Goal: Check status

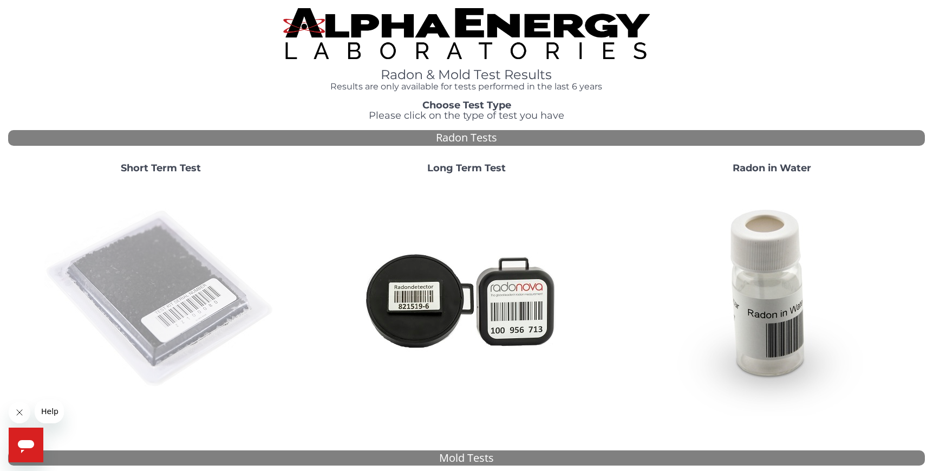
click at [127, 293] on img at bounding box center [160, 298] width 233 height 233
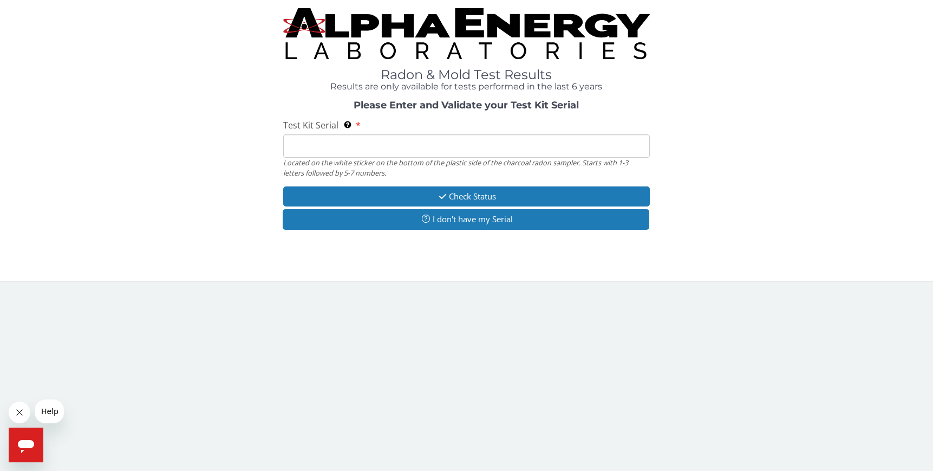
click at [390, 145] on input "Test Kit Serial Located on the white sticker on the bottom of the plastic side …" at bounding box center [466, 145] width 367 height 23
paste input "FE465112"
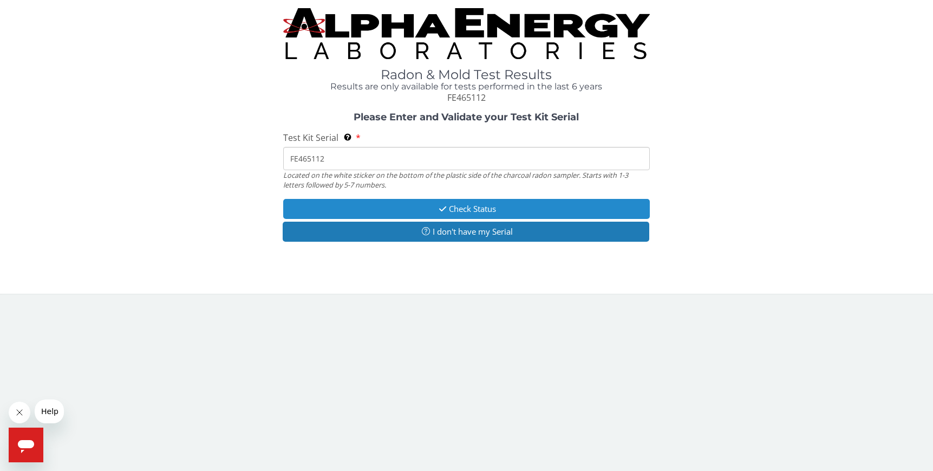
type input "FE465112"
click at [432, 213] on button "Check Status" at bounding box center [466, 209] width 367 height 20
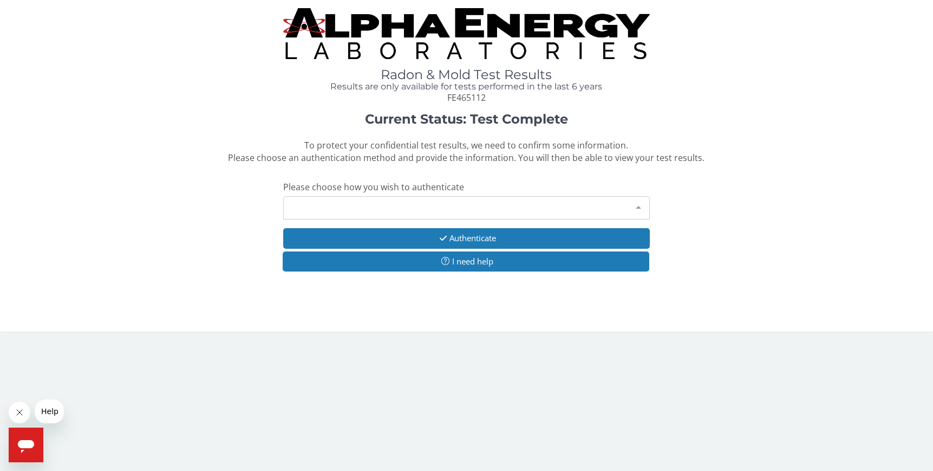
click at [343, 212] on div "Please make a selection" at bounding box center [466, 207] width 367 height 23
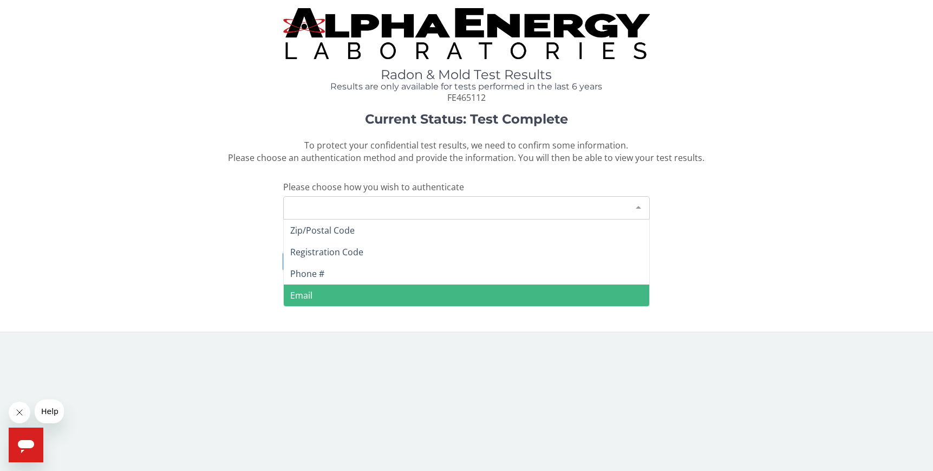
click at [318, 299] on span "Email" at bounding box center [467, 295] width 366 height 22
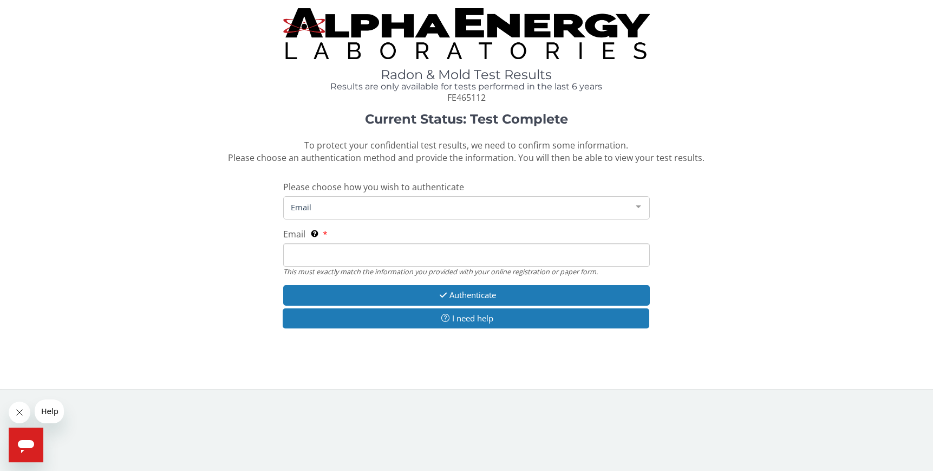
click at [332, 257] on input "Email This must exactly match the information you provided with your online reg…" at bounding box center [466, 254] width 367 height 23
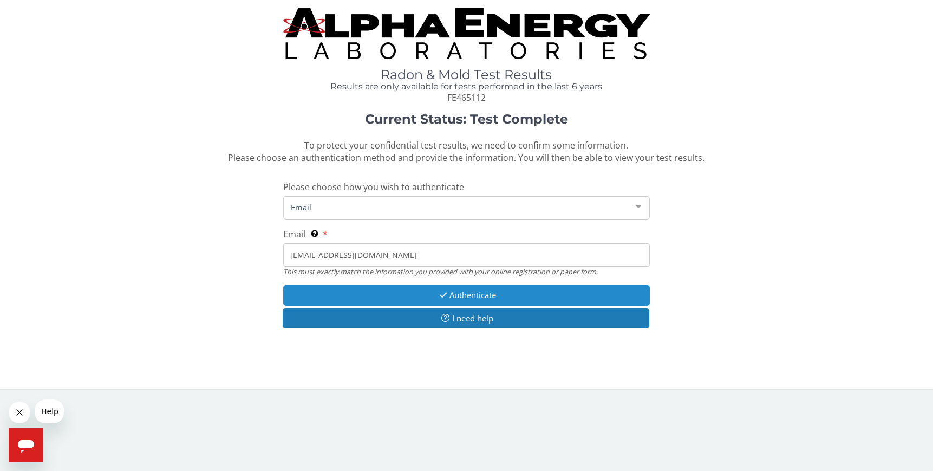
type input "kevinp@intensiveit.com"
click at [423, 297] on button "Authenticate" at bounding box center [466, 295] width 367 height 20
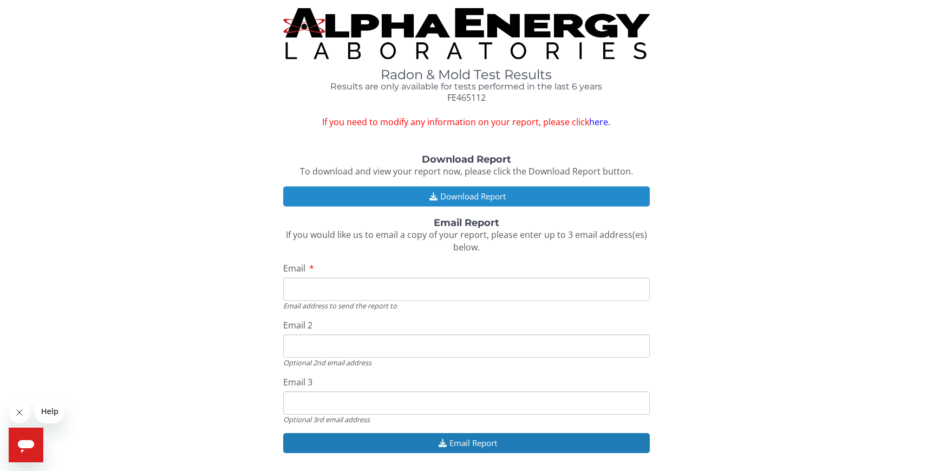
click at [447, 193] on button "Download Report" at bounding box center [466, 196] width 367 height 20
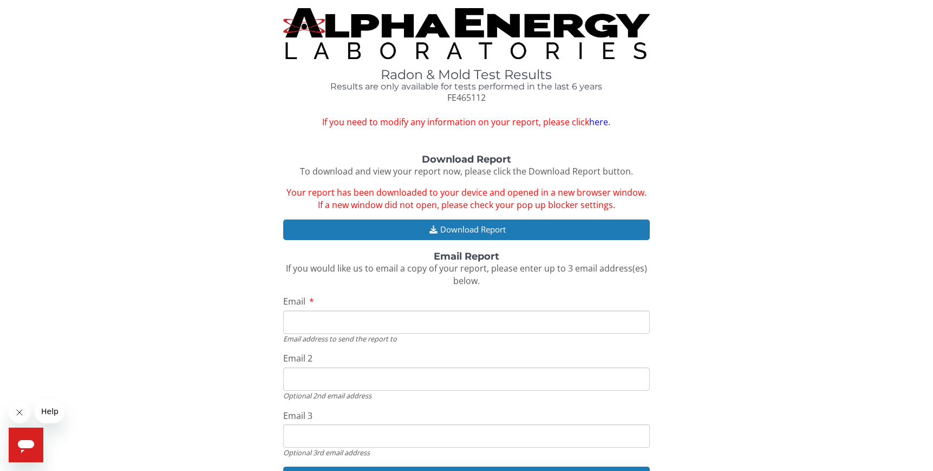
scroll to position [69, 0]
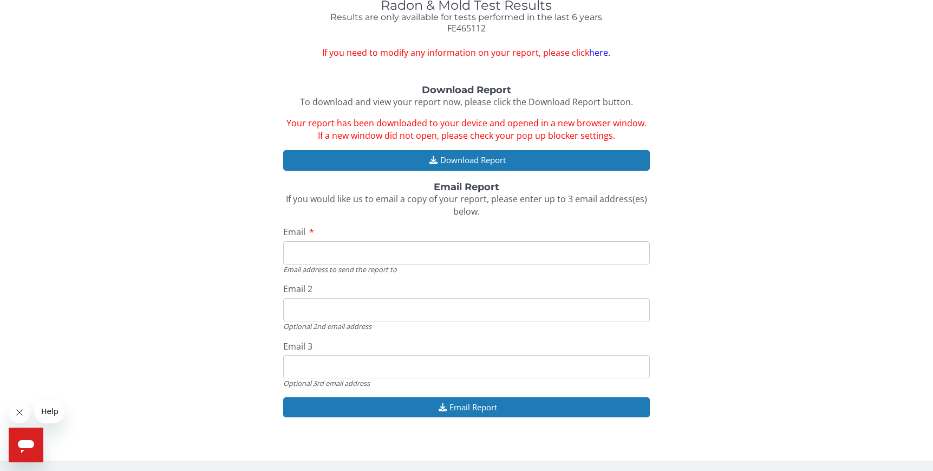
click at [601, 56] on link "here." at bounding box center [599, 53] width 21 height 12
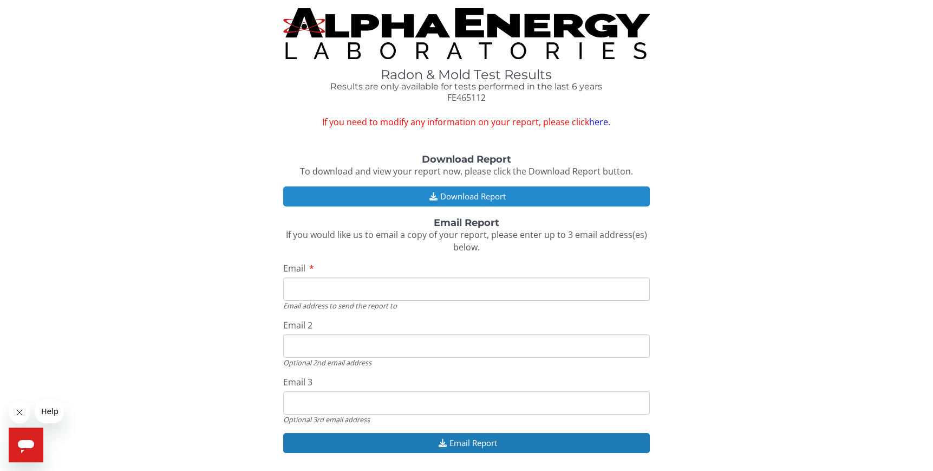
click at [477, 195] on button "Download Report" at bounding box center [466, 196] width 367 height 20
